Goal: Contribute content

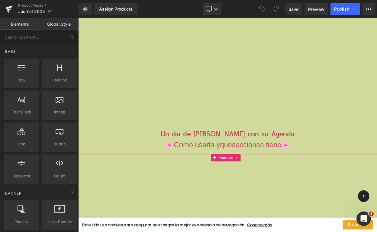
scroll to position [3140, 0]
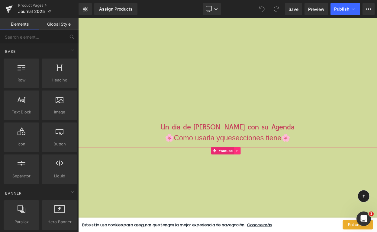
click at [272, 179] on icon at bounding box center [272, 180] width 1 height 3
click at [275, 178] on icon at bounding box center [277, 180] width 4 height 4
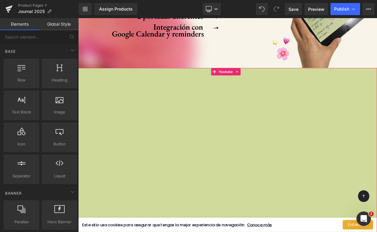
scroll to position [2997, 0]
click at [254, 80] on span "Youtube" at bounding box center [259, 84] width 20 height 9
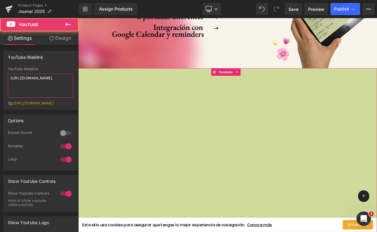
click at [46, 76] on textarea "[URL][DOMAIN_NAME]" at bounding box center [40, 86] width 65 height 24
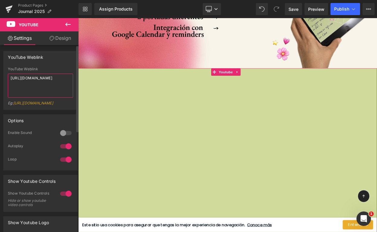
click at [46, 76] on textarea "[URL][DOMAIN_NAME]" at bounding box center [40, 86] width 65 height 24
paste textarea "[DOMAIN_NAME][URL]"
type textarea "[URL][DOMAIN_NAME]"
click at [61, 60] on div "YouTube Weblink" at bounding box center [41, 56] width 74 height 11
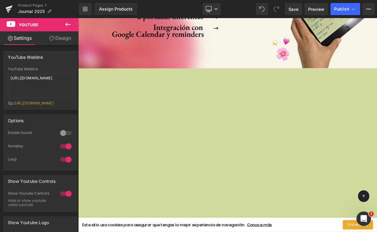
click at [66, 27] on icon at bounding box center [67, 24] width 7 height 7
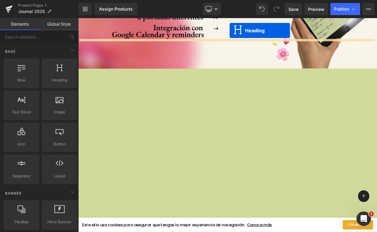
scroll to position [2984, 0]
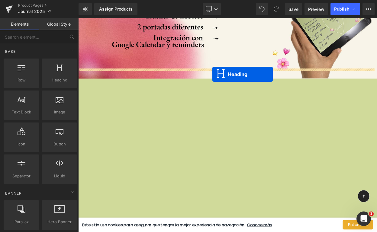
drag, startPoint x: 258, startPoint y: 185, endPoint x: 242, endPoint y: 86, distance: 99.4
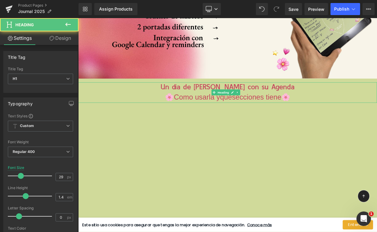
click at [228, 98] on span "Un día de [PERSON_NAME] con su Agenda" at bounding box center [261, 102] width 164 height 9
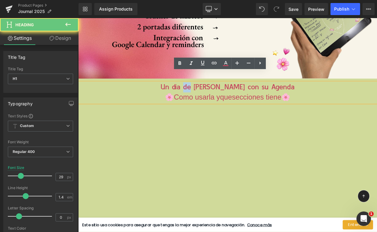
click at [228, 98] on span "Un día de [PERSON_NAME] con su Agenda" at bounding box center [261, 102] width 164 height 9
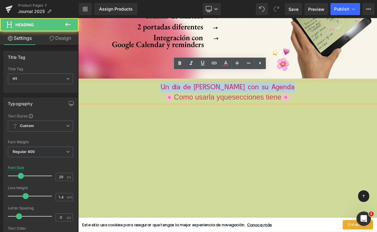
click at [228, 98] on span "Un día de [PERSON_NAME] con su Agenda" at bounding box center [261, 102] width 164 height 9
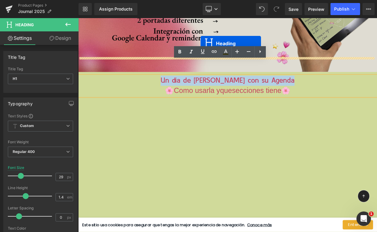
scroll to position [2980, 0]
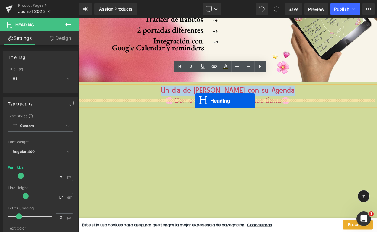
drag, startPoint x: 255, startPoint y: 166, endPoint x: 221, endPoint y: 119, distance: 58.4
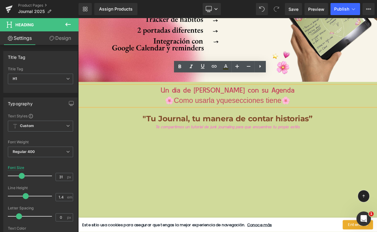
click at [377, 113] on h1 "🌸Como usarla y que secciones tiene🌸" at bounding box center [260, 119] width 365 height 13
click at [258, 69] on icon at bounding box center [259, 66] width 7 height 7
click at [278, 113] on h1 "🌸Como usarla y que secciones tiene🌸" at bounding box center [260, 119] width 365 height 13
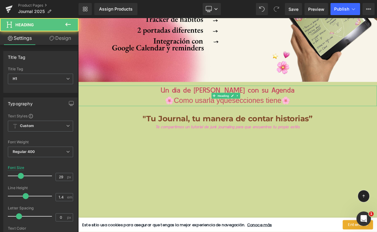
click at [275, 114] on span "secciones tiene🌸" at bounding box center [301, 119] width 71 height 10
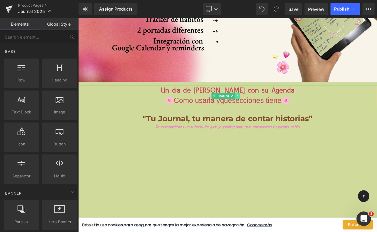
click at [273, 112] on icon at bounding box center [272, 113] width 1 height 2
click at [273, 110] on link at bounding box center [276, 113] width 6 height 7
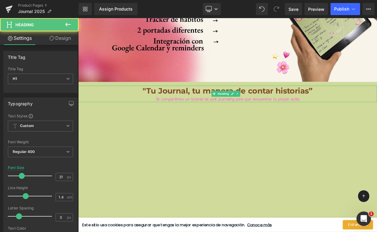
click at [280, 101] on span ""Tu Journal, tu manera de contar historias”" at bounding box center [261, 106] width 208 height 11
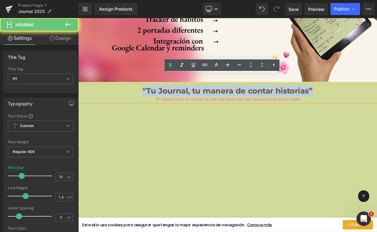
click at [280, 101] on span ""Tu Journal, tu manera de contar historias”" at bounding box center [261, 106] width 208 height 11
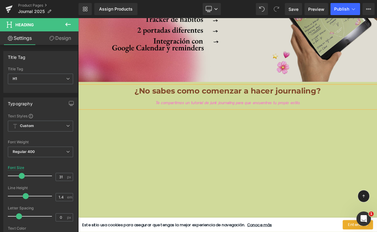
click at [259, 56] on img at bounding box center [260, 12] width 365 height 167
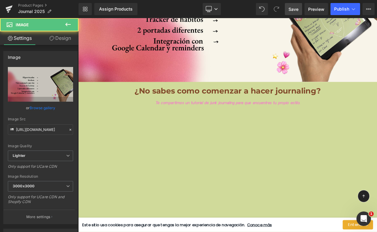
drag, startPoint x: 290, startPoint y: 9, endPoint x: 214, endPoint y: 79, distance: 103.7
click at [290, 9] on span "Save" at bounding box center [293, 9] width 10 height 6
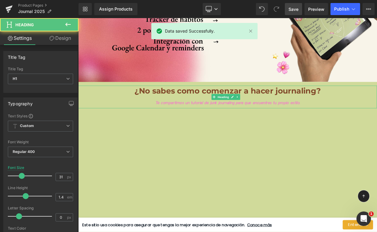
click at [375, 101] on h1 "¿No sabes como comenzar a hacer journaling?" at bounding box center [260, 107] width 365 height 13
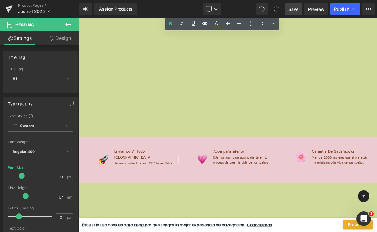
scroll to position [3190, 0]
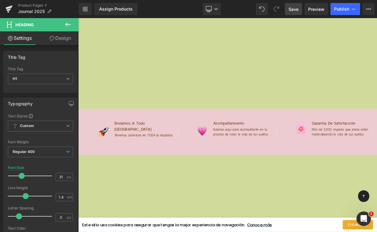
click at [300, 5] on link "Save" at bounding box center [293, 9] width 17 height 12
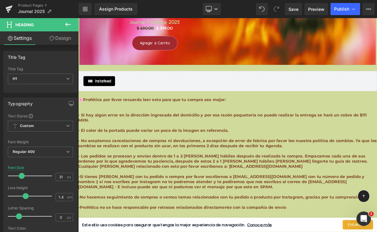
scroll to position [6661, 0]
